Goal: Consume media (video, audio)

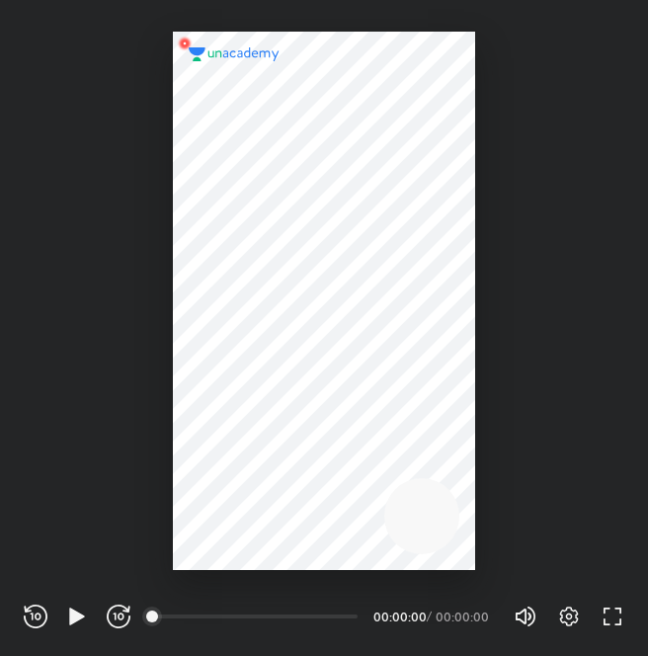
scroll to position [655, 648]
click at [73, 620] on icon "button" at bounding box center [76, 616] width 15 height 17
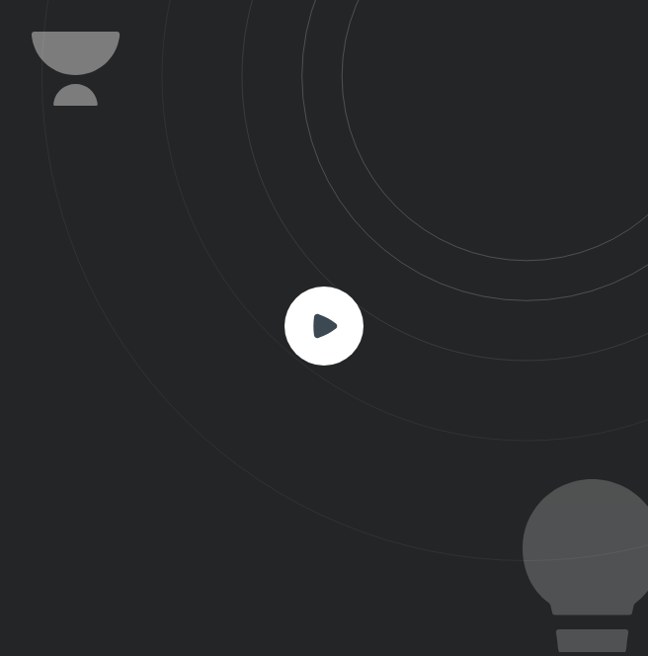
click at [296, 316] on rect at bounding box center [324, 326] width 79 height 79
click at [324, 309] on rect at bounding box center [324, 326] width 79 height 79
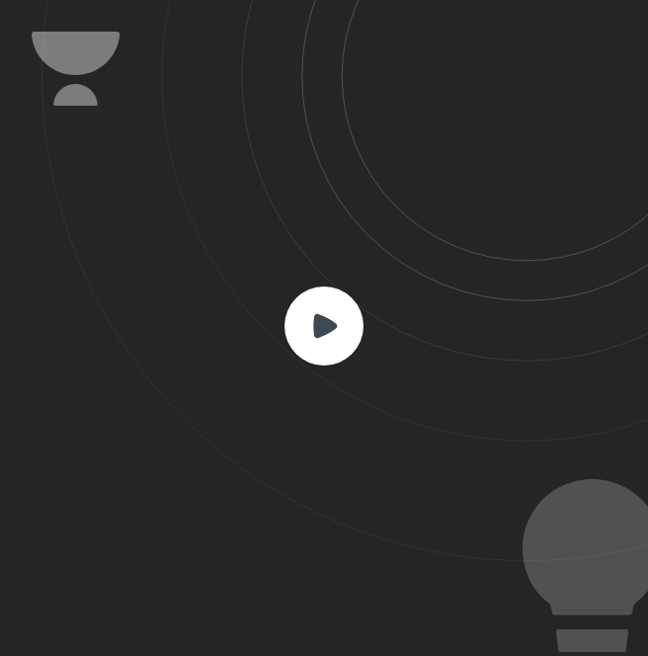
click at [324, 309] on rect at bounding box center [324, 326] width 79 height 79
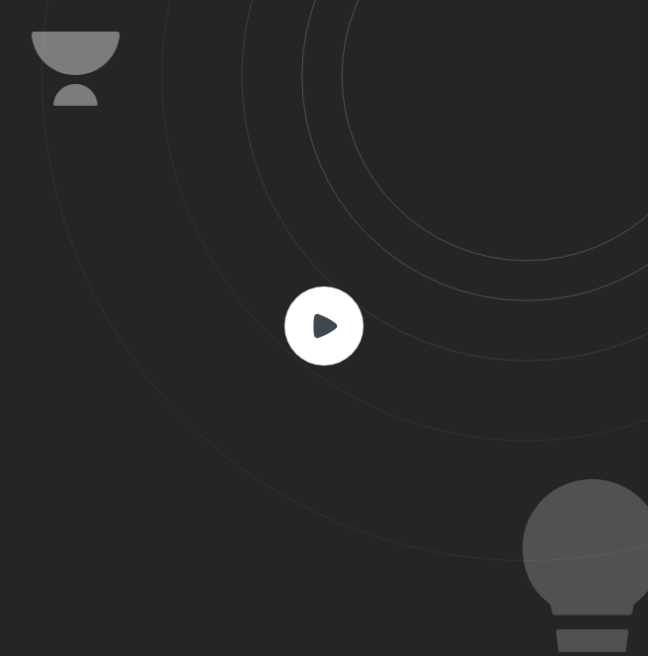
click at [324, 309] on rect at bounding box center [324, 326] width 79 height 79
